Goal: Task Accomplishment & Management: Complete application form

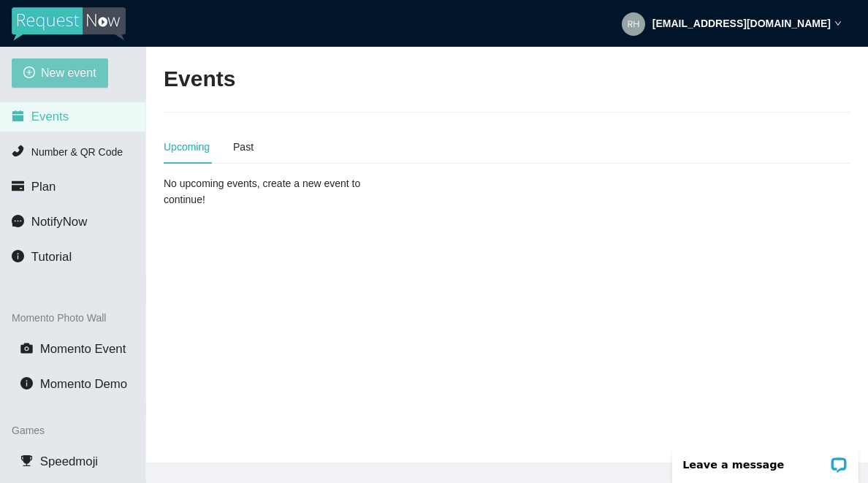
click at [62, 76] on span "New event" at bounding box center [69, 73] width 56 height 18
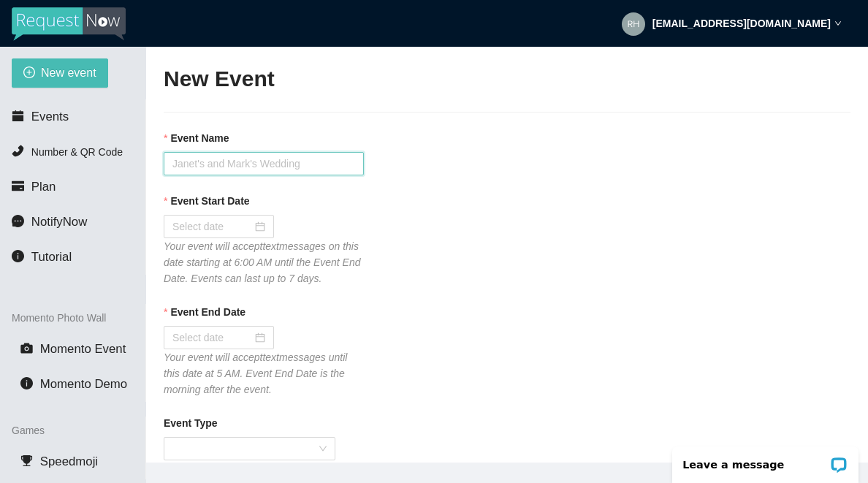
click at [187, 164] on input "Event Name" at bounding box center [264, 163] width 200 height 23
type input "Tavern 14 [DATE] Karaoke"
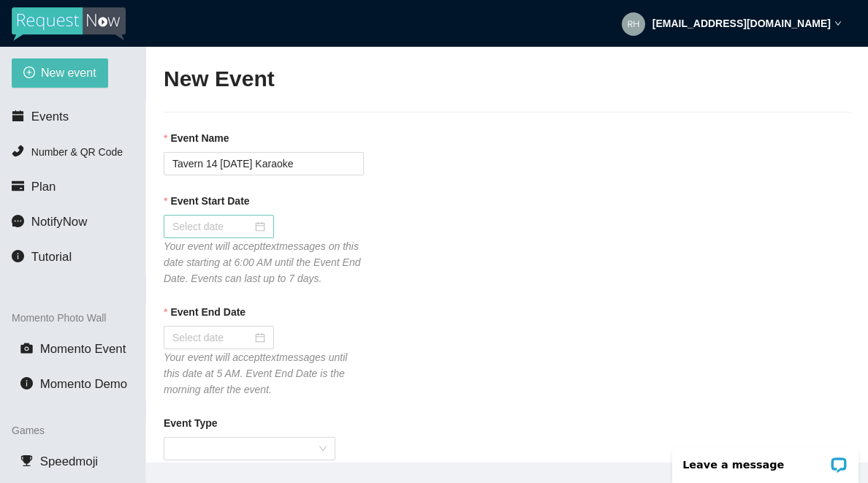
click at [193, 229] on input "Event Start Date" at bounding box center [212, 226] width 80 height 16
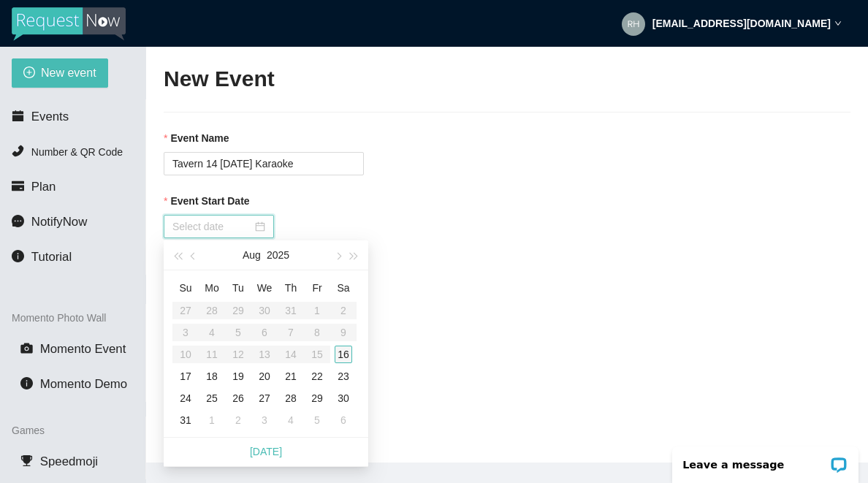
type input "[DATE]"
click at [346, 359] on div "16" at bounding box center [344, 355] width 18 height 18
type input "[DATE]"
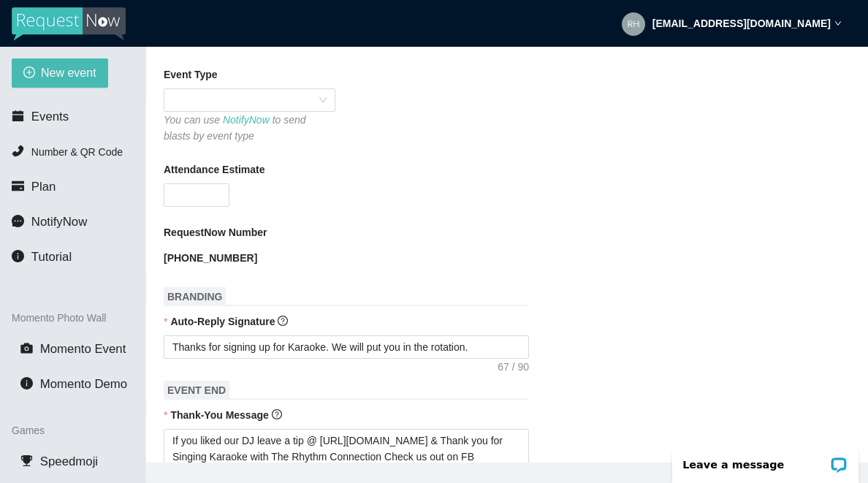
scroll to position [351, 0]
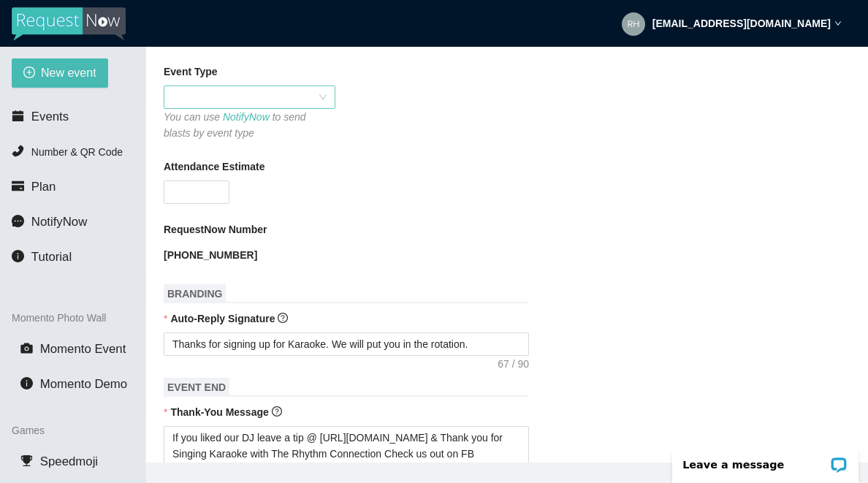
click at [229, 108] on span at bounding box center [249, 97] width 154 height 22
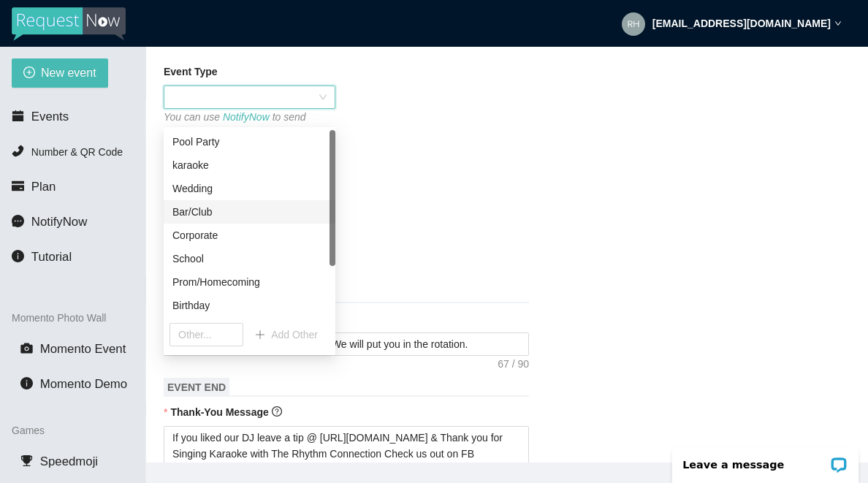
scroll to position [70, 0]
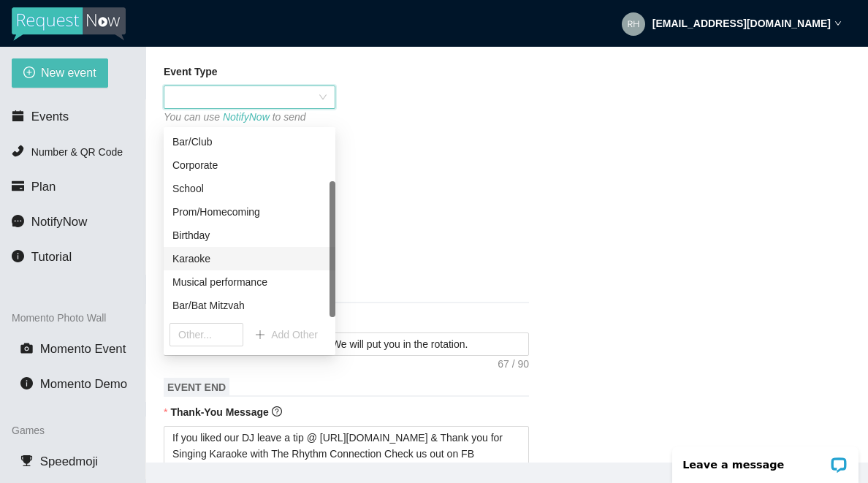
click at [201, 260] on div "Karaoke" at bounding box center [249, 259] width 154 height 16
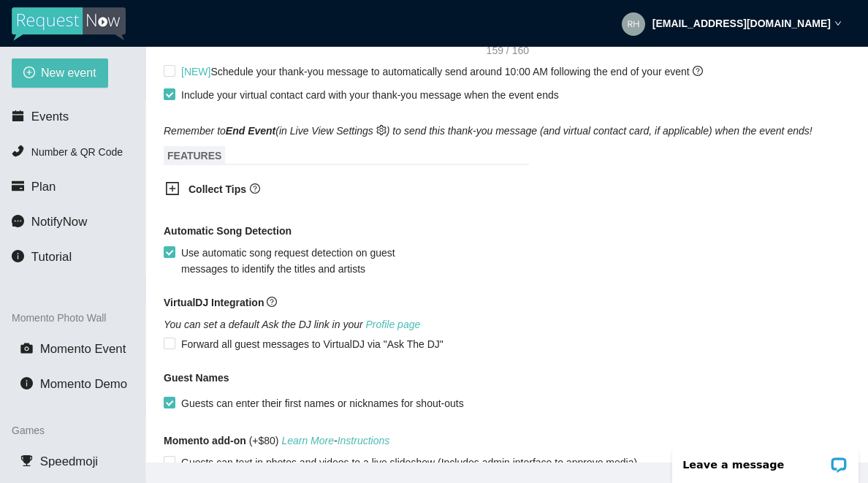
scroll to position [850, 0]
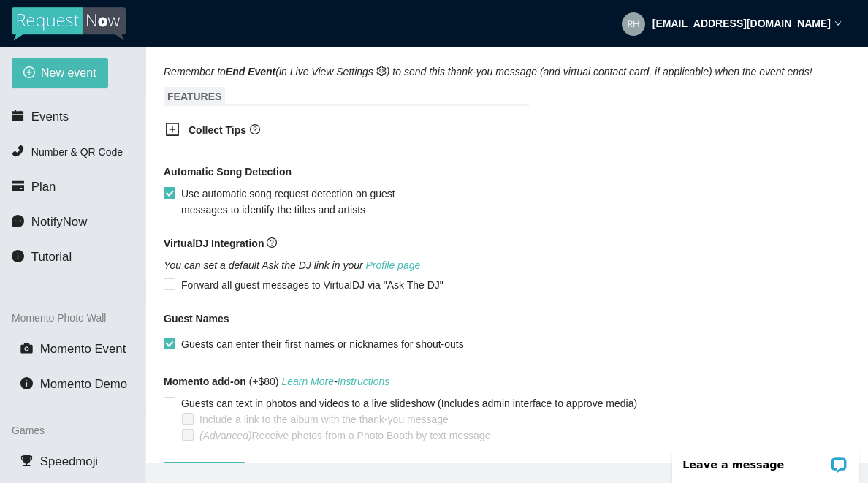
click at [172, 132] on icon "plus-square" at bounding box center [173, 129] width 7 height 7
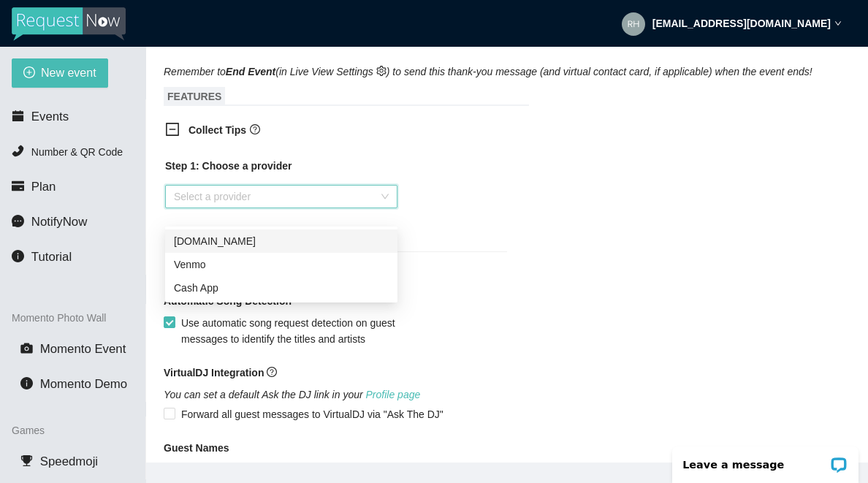
click at [191, 208] on input "search" at bounding box center [276, 197] width 205 height 22
click at [191, 267] on div "Venmo" at bounding box center [281, 264] width 215 height 16
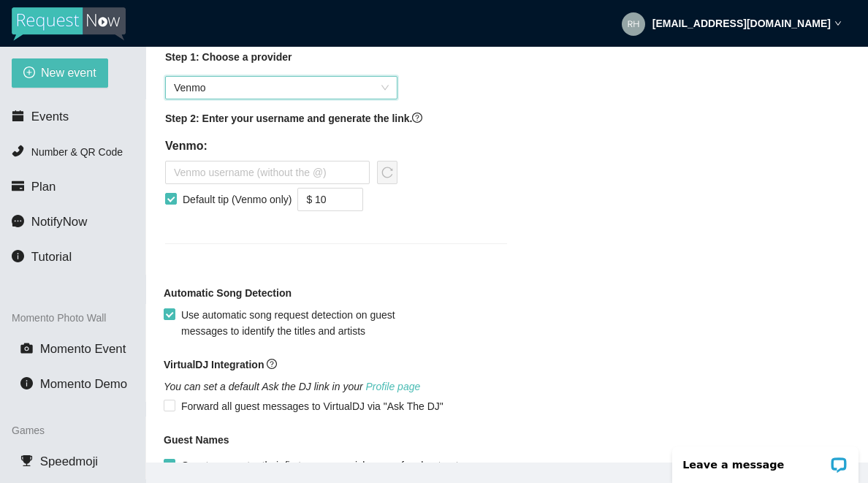
scroll to position [1021, 0]
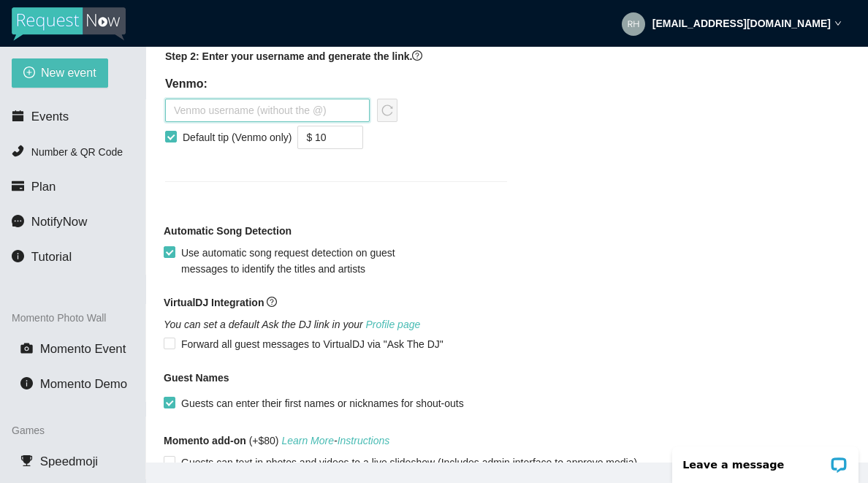
click at [202, 122] on input "text" at bounding box center [267, 110] width 205 height 23
type input "therhythmconnection"
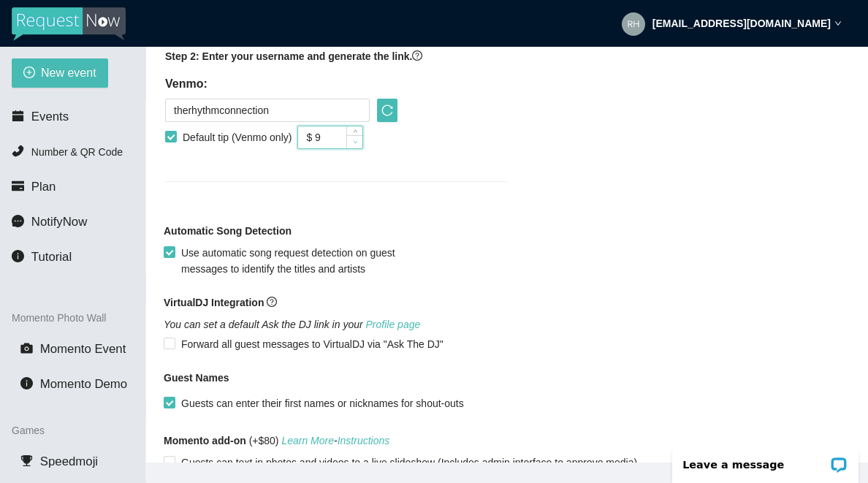
click at [358, 145] on icon "down" at bounding box center [355, 142] width 5 height 5
type input "$ 5"
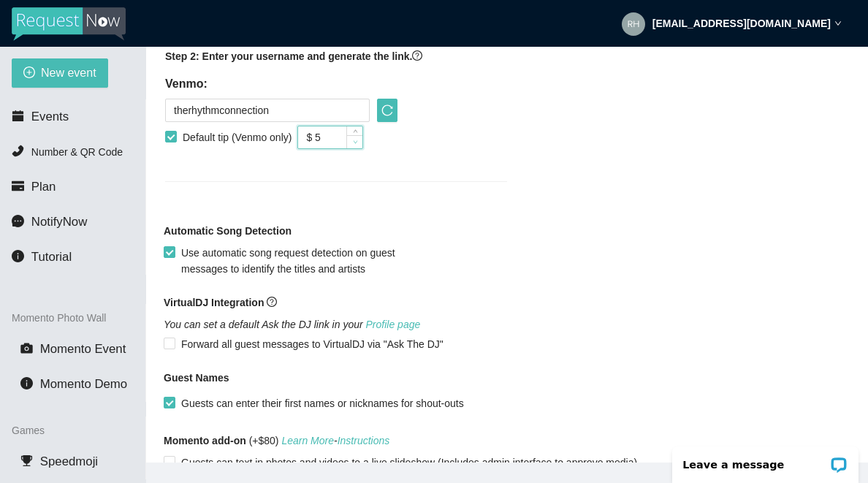
click at [358, 145] on icon "down" at bounding box center [355, 142] width 5 height 5
click at [408, 158] on div "Step 1: Choose a provider Venmo Step 2: Enter your username and generate the li…" at bounding box center [336, 75] width 342 height 177
click at [389, 116] on icon "reload" at bounding box center [387, 110] width 12 height 12
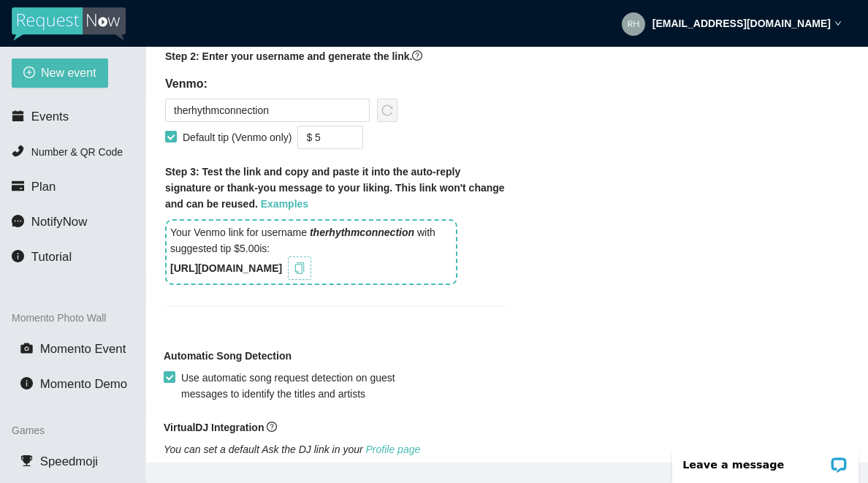
click at [305, 274] on icon "copy" at bounding box center [300, 268] width 12 height 12
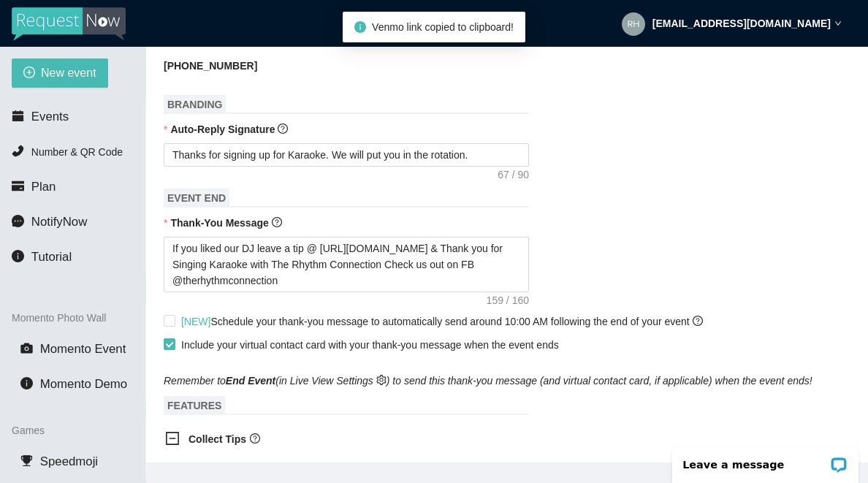
scroll to position [498, 0]
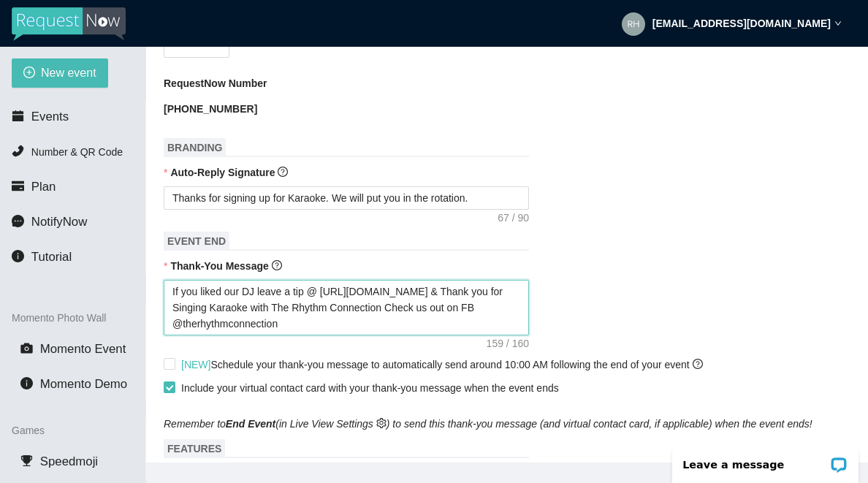
drag, startPoint x: 455, startPoint y: 305, endPoint x: 323, endPoint y: 304, distance: 132.3
click at [323, 304] on textarea "If you liked our DJ leave a tip @ [URL][DOMAIN_NAME] & Thank you for Singing Ka…" at bounding box center [346, 308] width 365 height 56
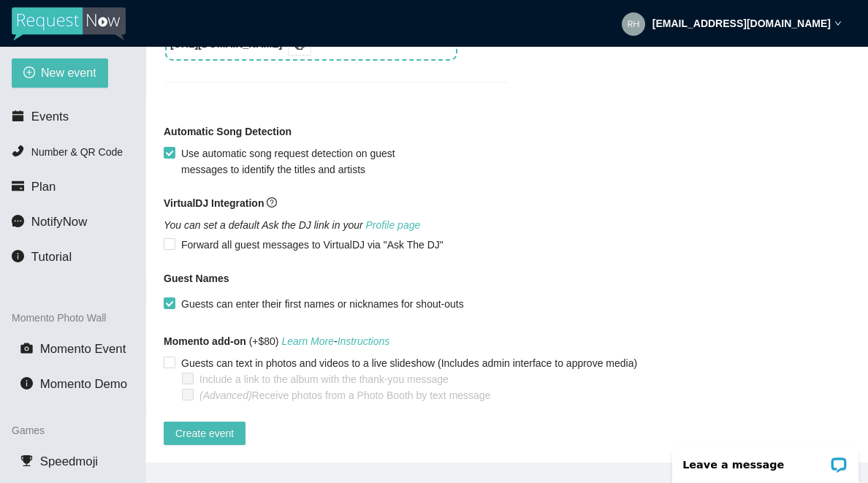
scroll to position [1288, 0]
click at [208, 425] on span "Create event" at bounding box center [204, 433] width 58 height 16
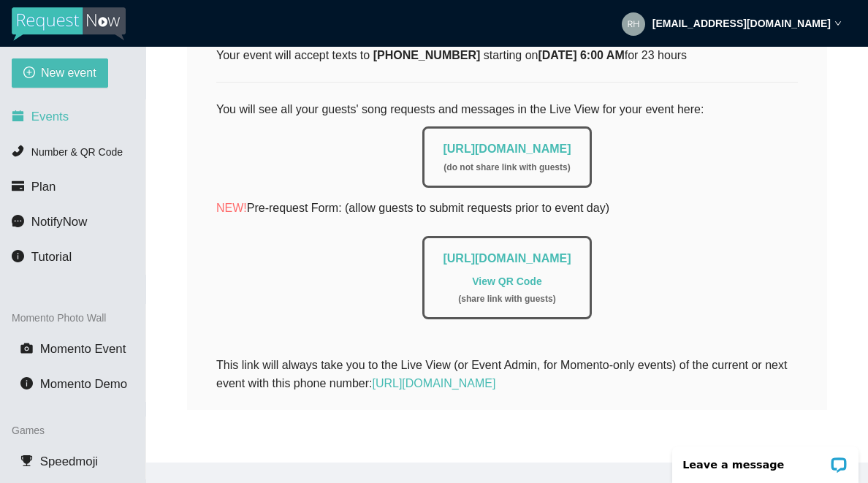
click at [45, 120] on span "Events" at bounding box center [49, 117] width 37 height 14
